Goal: Find specific page/section: Find specific page/section

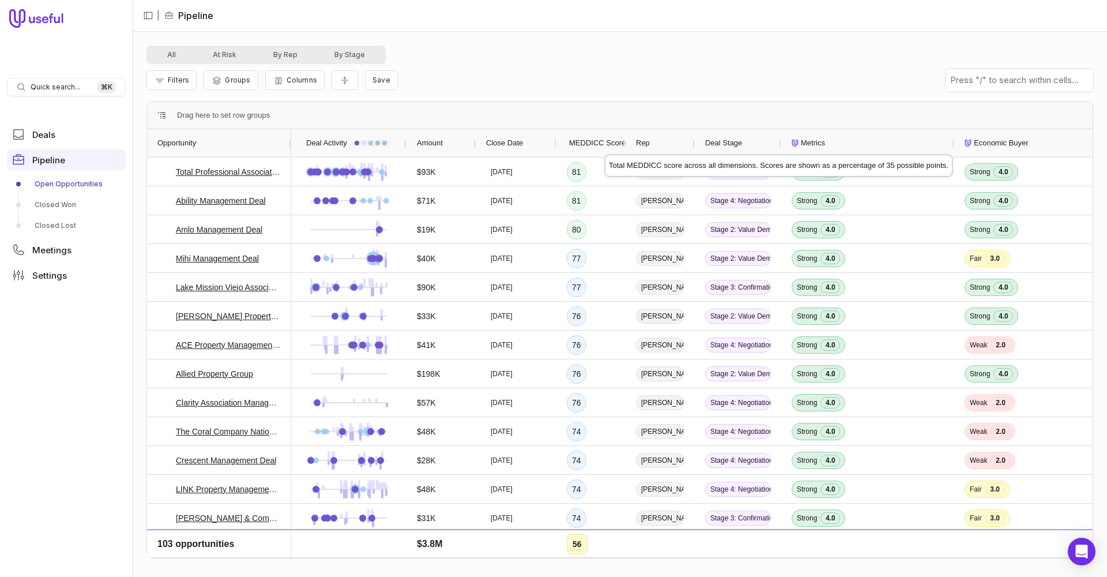
click at [605, 144] on span "MEDDICC Score" at bounding box center [597, 143] width 57 height 14
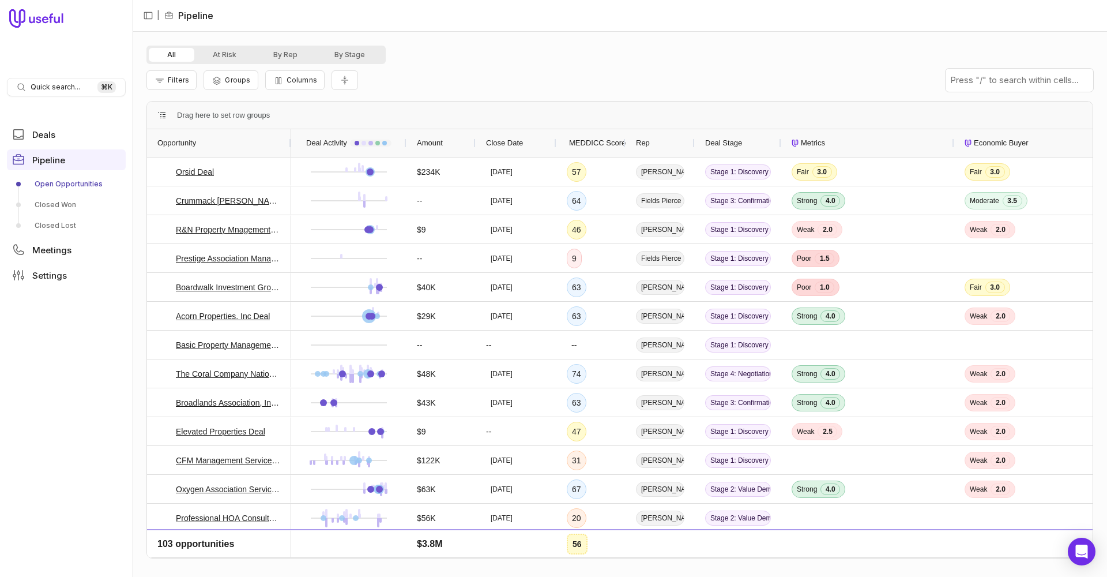
click at [605, 144] on span "MEDDICC Score" at bounding box center [597, 143] width 57 height 14
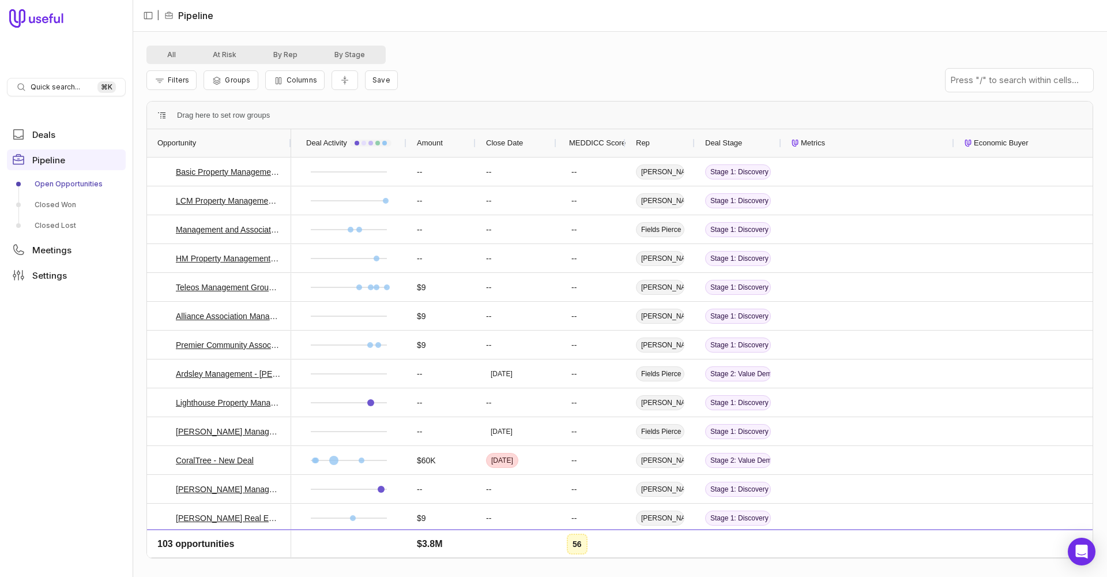
click at [605, 144] on span "MEDDICC Score" at bounding box center [597, 143] width 57 height 14
